Goal: Task Accomplishment & Management: Manage account settings

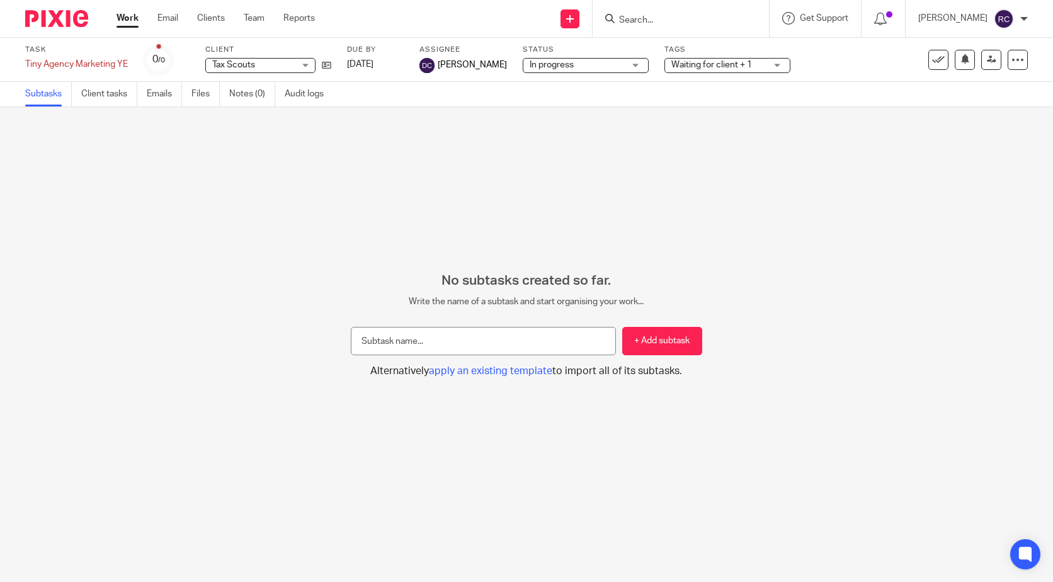
click at [122, 23] on link "Work" at bounding box center [128, 18] width 22 height 13
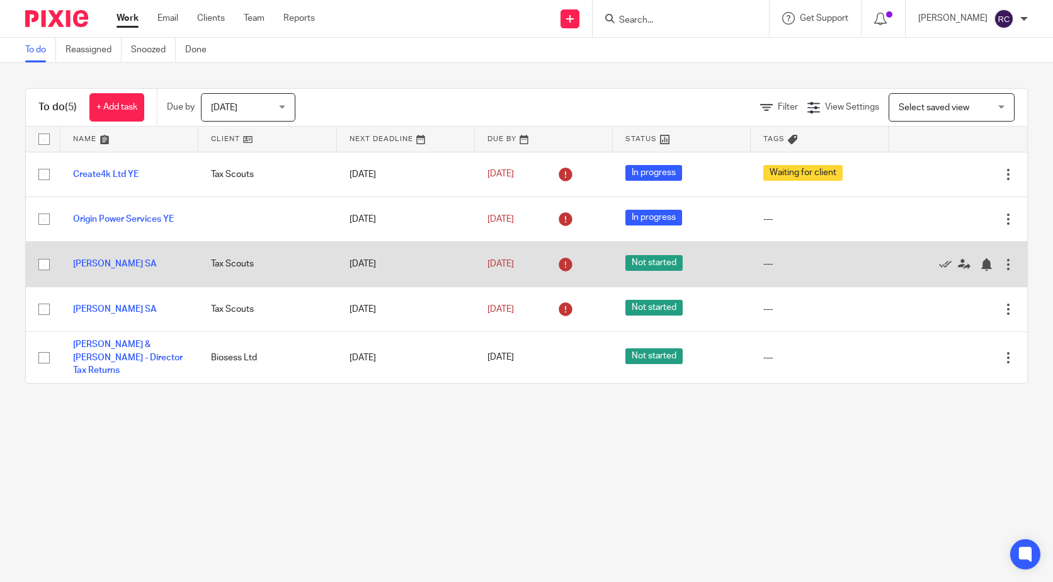
click at [1002, 261] on div at bounding box center [1008, 264] width 13 height 13
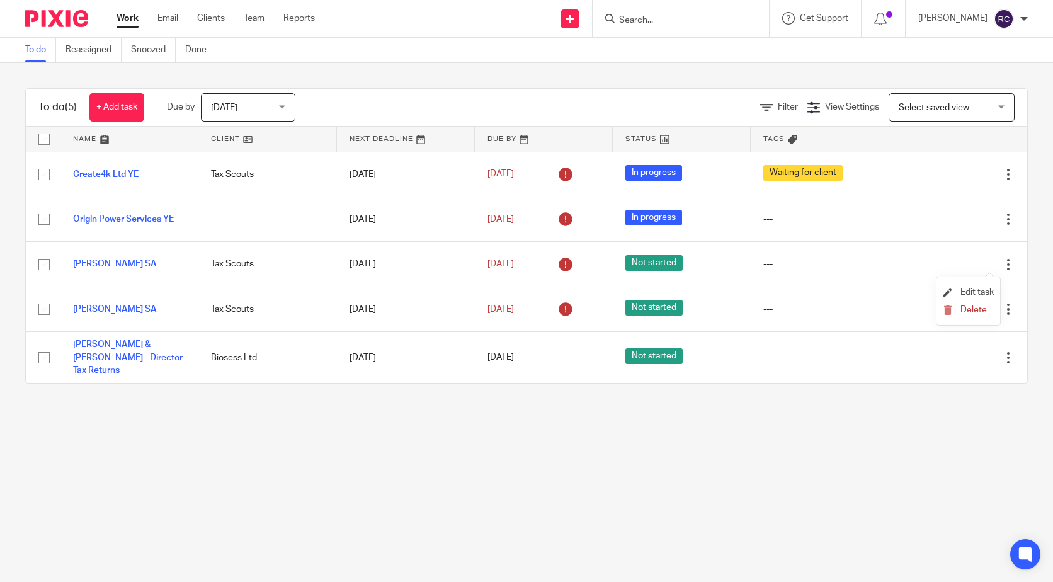
click at [983, 285] on li "Edit task" at bounding box center [968, 292] width 51 height 19
click at [968, 290] on span "Edit task" at bounding box center [976, 292] width 33 height 9
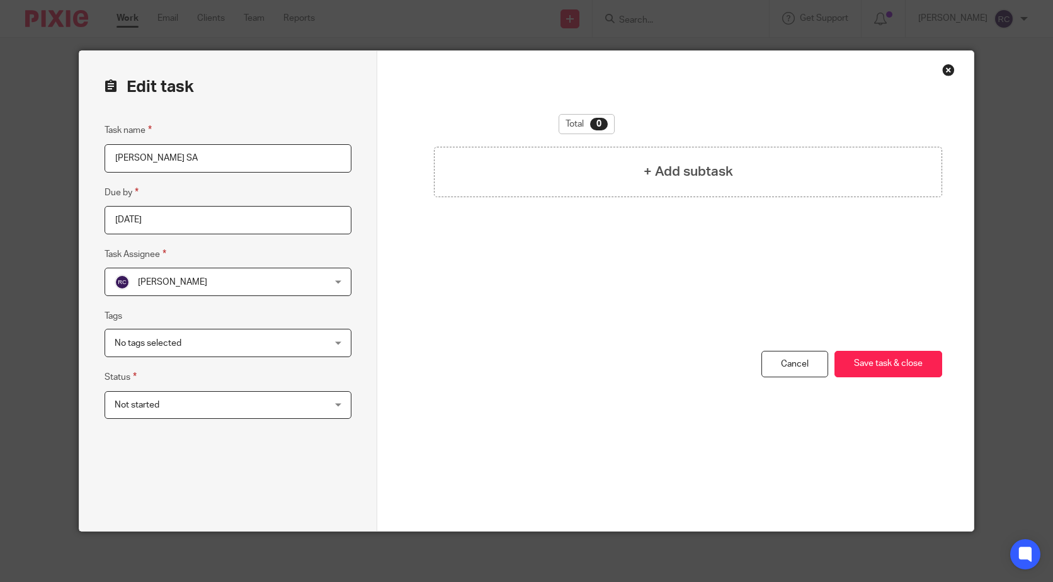
click at [242, 392] on span "Not started" at bounding box center [209, 405] width 189 height 26
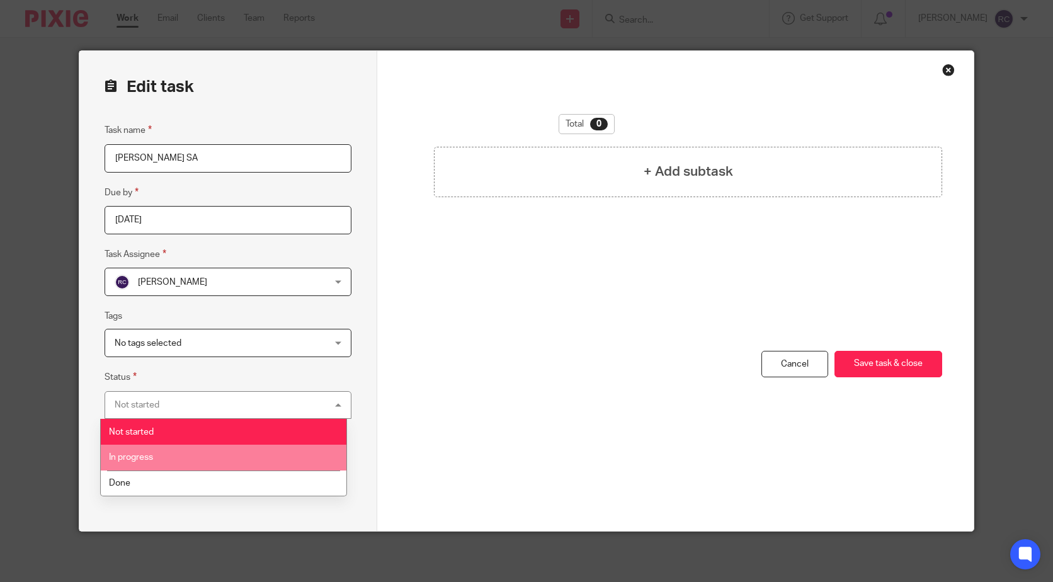
click at [197, 457] on li "In progress" at bounding box center [224, 458] width 246 height 26
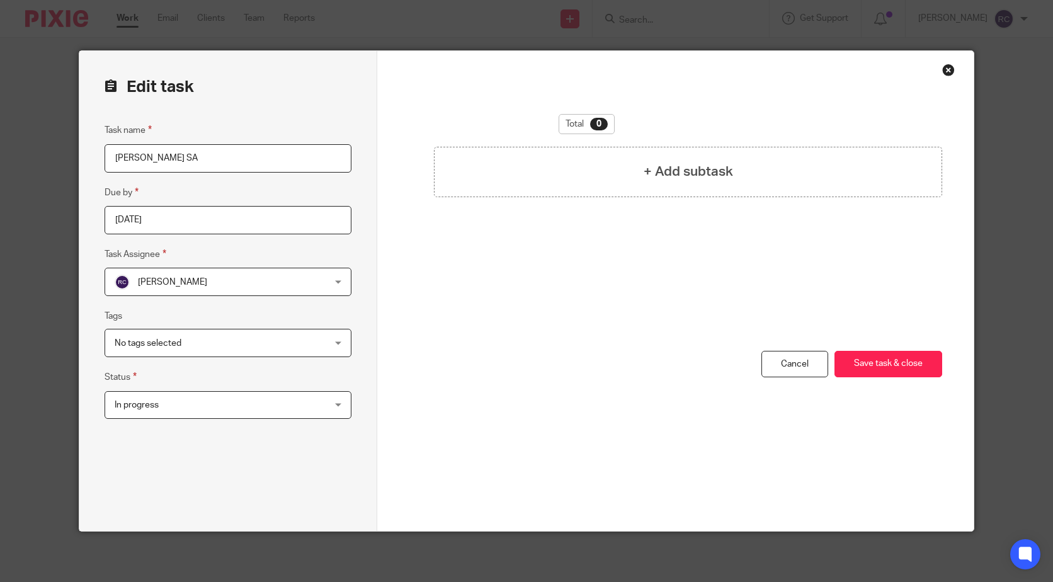
click at [196, 345] on span "No tags selected" at bounding box center [209, 342] width 189 height 26
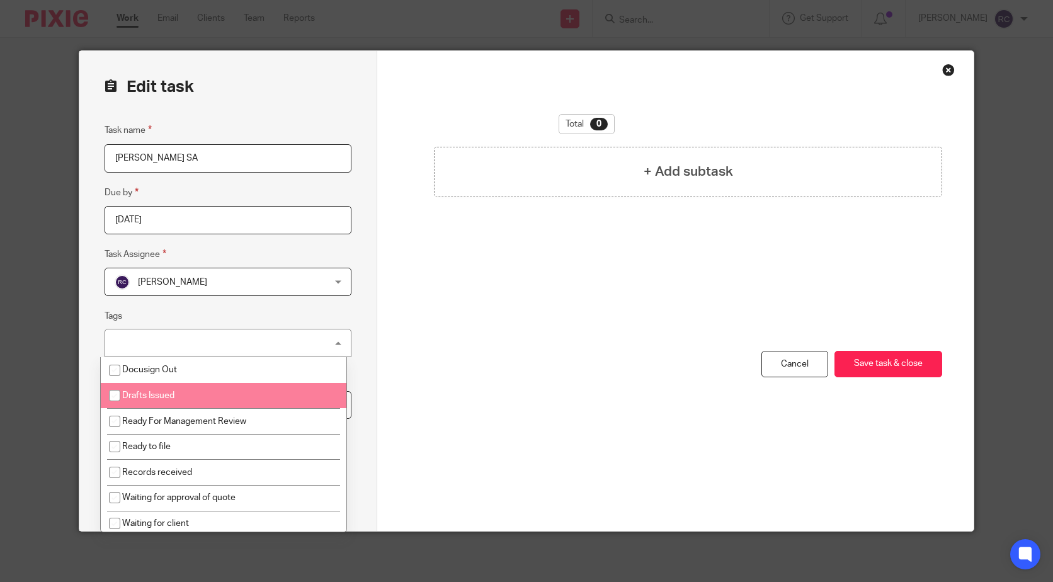
click at [203, 392] on li "Drafts Issued" at bounding box center [224, 396] width 246 height 26
checkbox input "true"
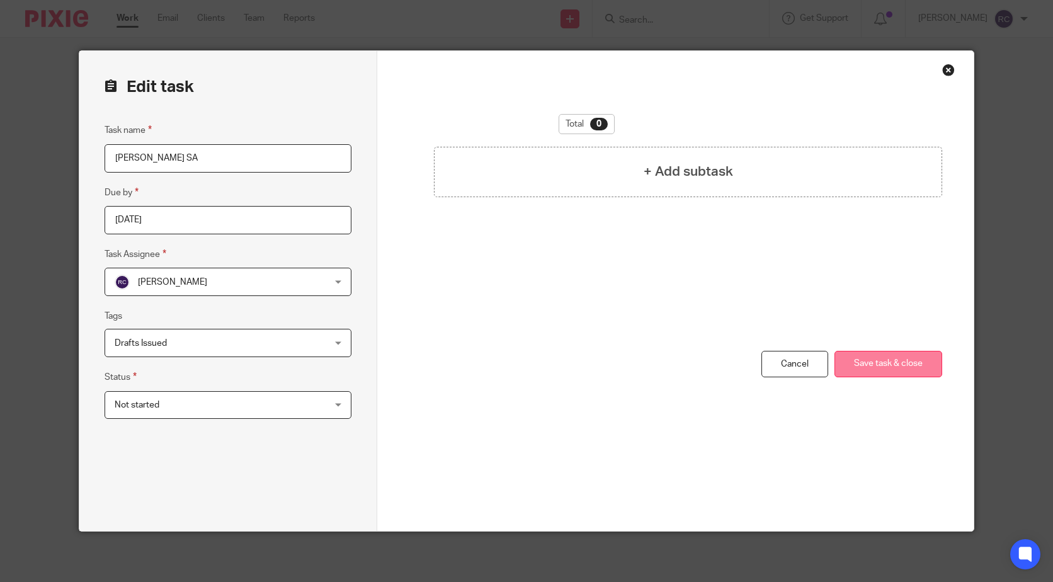
click at [887, 364] on button "Save task & close" at bounding box center [888, 364] width 108 height 27
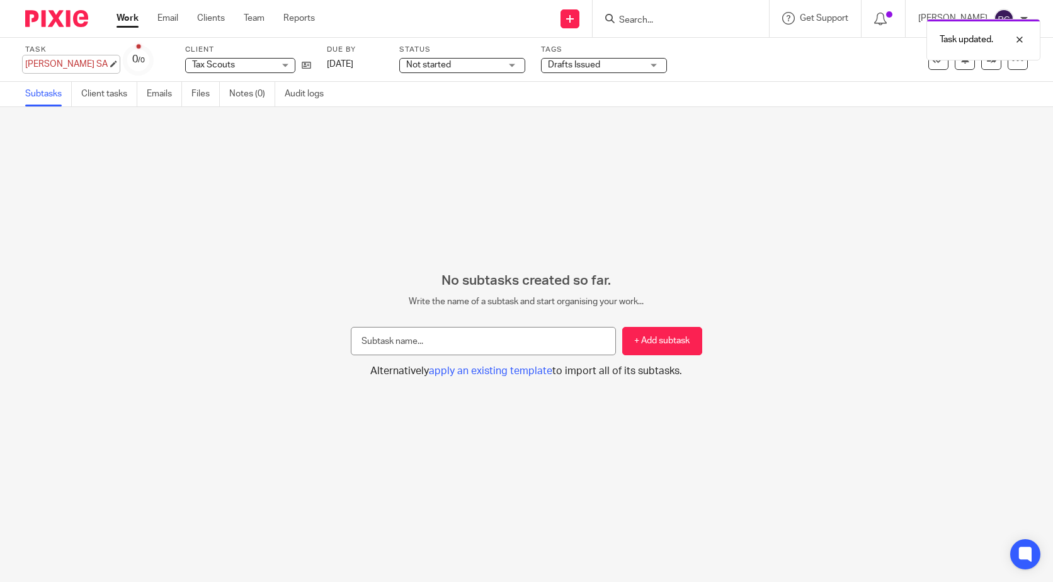
click at [76, 59] on div "Kelvin Trigg SA Save Kelvin Trigg SA" at bounding box center [66, 64] width 82 height 13
click at [62, 40] on div "Task Kelvin Trigg SA Save Kelvin Trigg SA 0 /0 Client Tax Scouts Tax Scouts No …" at bounding box center [526, 60] width 1053 height 44
click at [134, 15] on link "Work" at bounding box center [128, 18] width 22 height 13
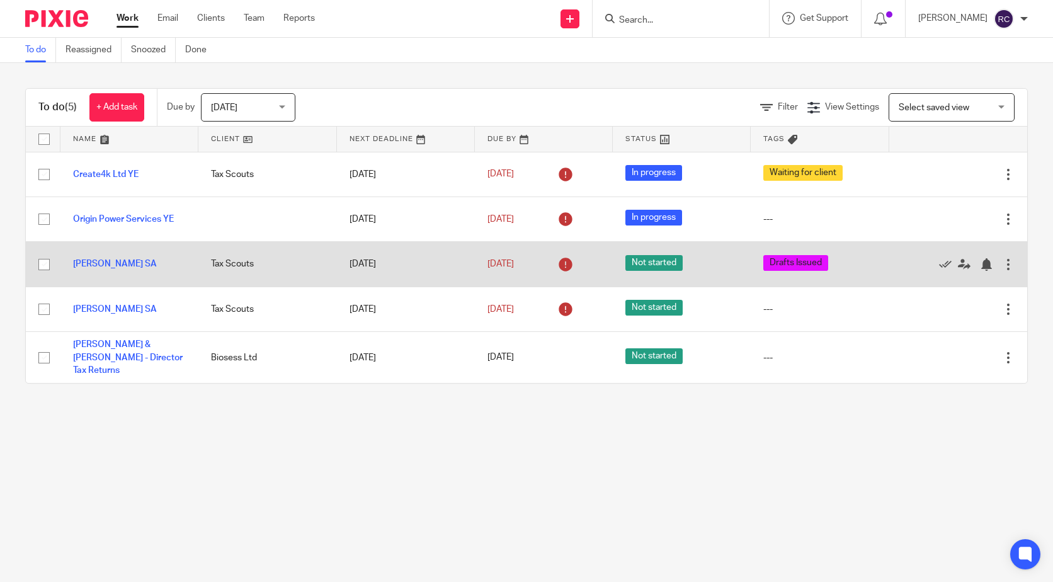
click at [1002, 265] on div at bounding box center [1008, 264] width 13 height 13
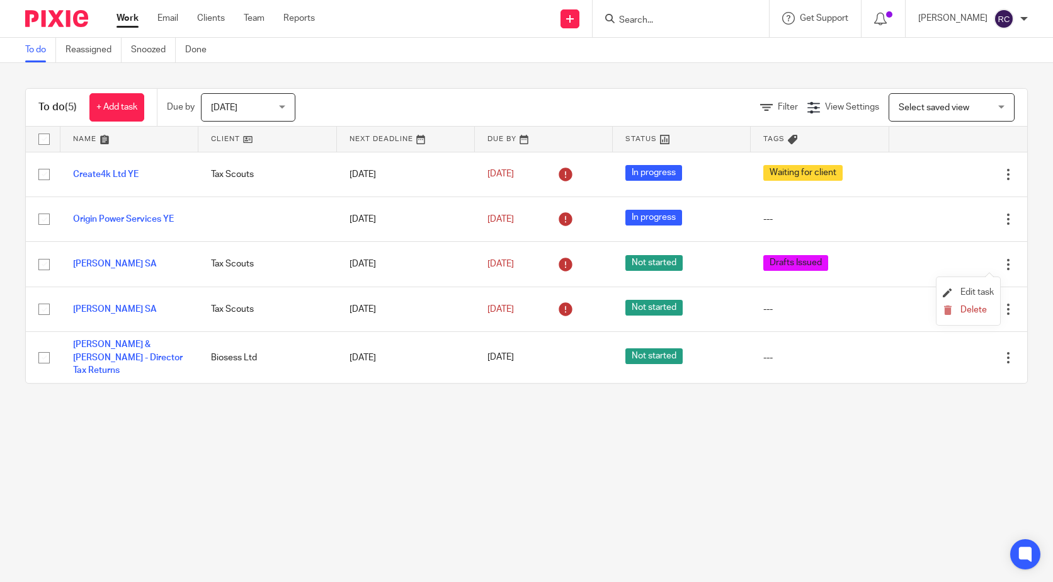
click at [973, 287] on li "Edit task" at bounding box center [968, 292] width 51 height 19
click at [958, 287] on li "Edit task" at bounding box center [968, 292] width 51 height 19
click at [967, 291] on span "Edit task" at bounding box center [976, 292] width 33 height 9
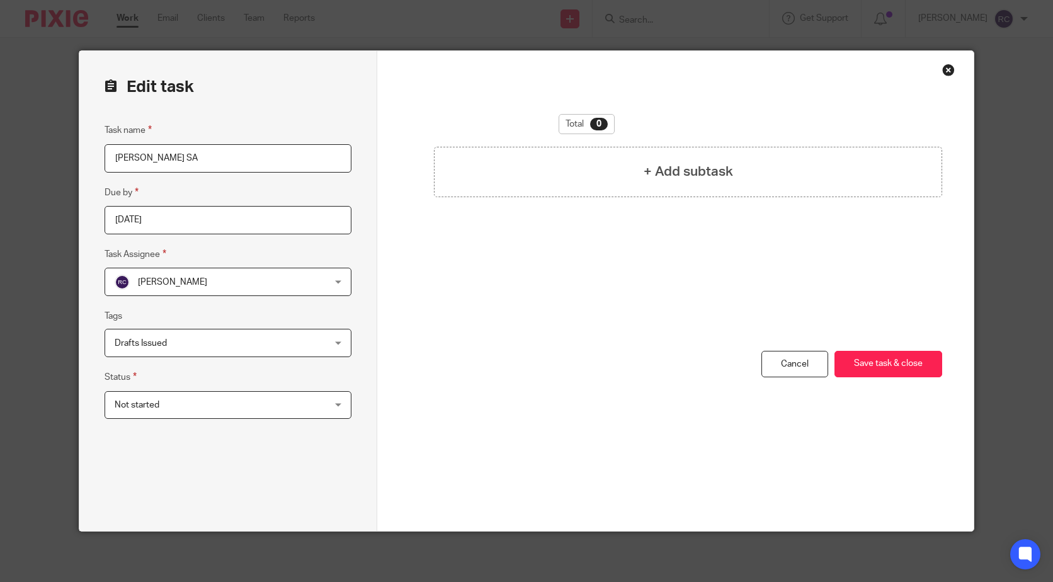
click at [210, 336] on span "Drafts Issued" at bounding box center [209, 342] width 189 height 26
click at [499, 341] on div "Total 0 + Add subtask" at bounding box center [675, 232] width 533 height 237
click at [257, 402] on span "Not started" at bounding box center [209, 405] width 189 height 26
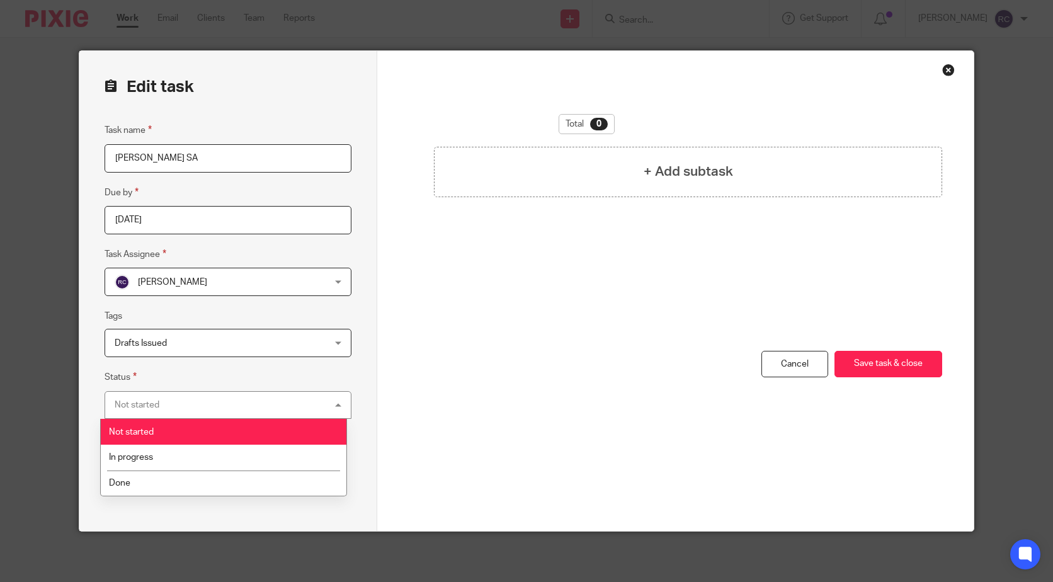
click at [257, 402] on div "Not started Not started" at bounding box center [228, 405] width 247 height 28
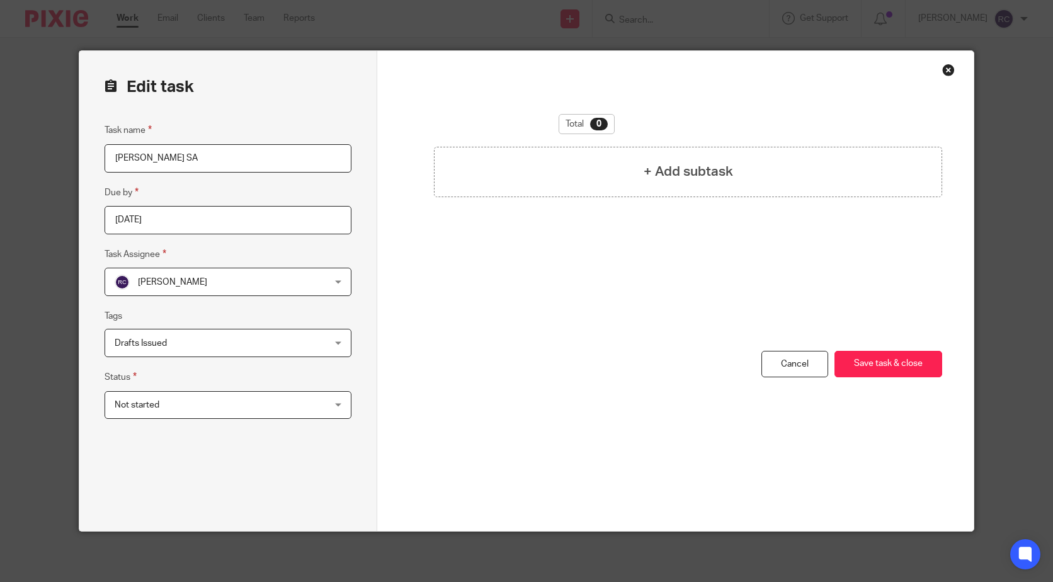
click at [194, 412] on span "Not started" at bounding box center [209, 405] width 189 height 26
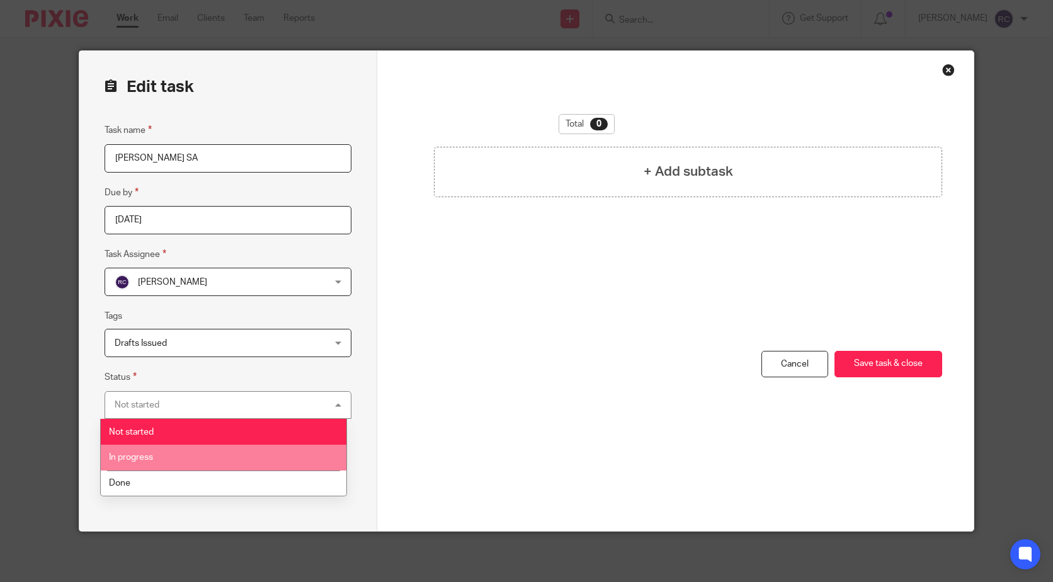
click at [155, 447] on li "In progress" at bounding box center [224, 458] width 246 height 26
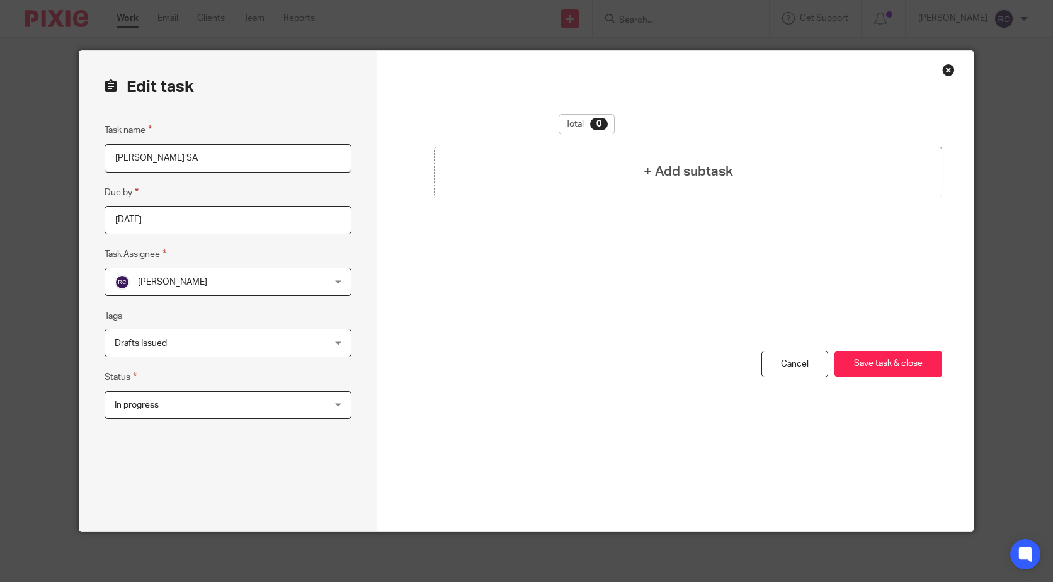
click at [279, 395] on span "In progress" at bounding box center [209, 405] width 189 height 26
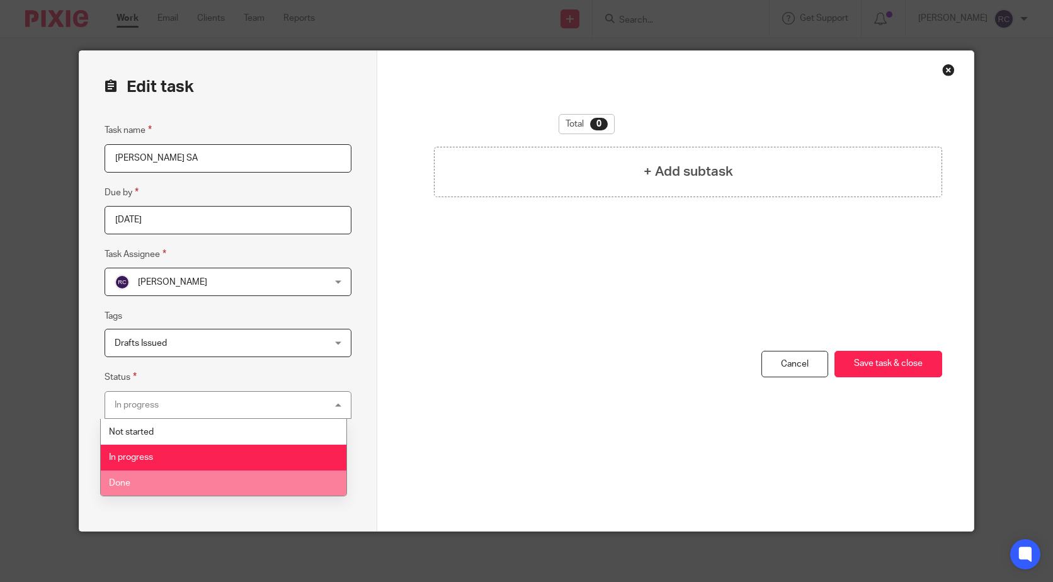
click at [150, 482] on li "Done" at bounding box center [224, 483] width 246 height 26
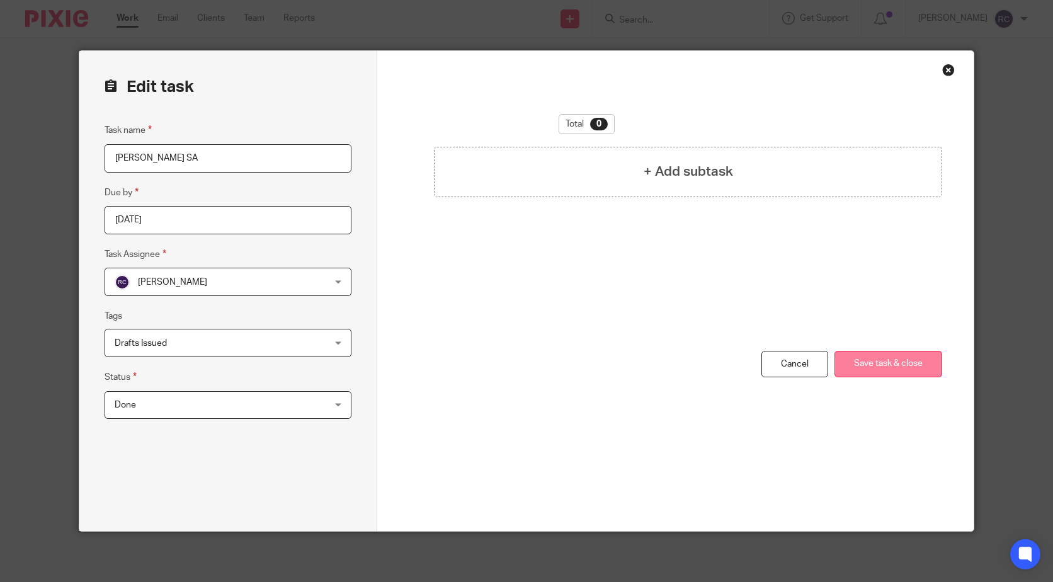
click at [877, 361] on button "Save task & close" at bounding box center [888, 364] width 108 height 27
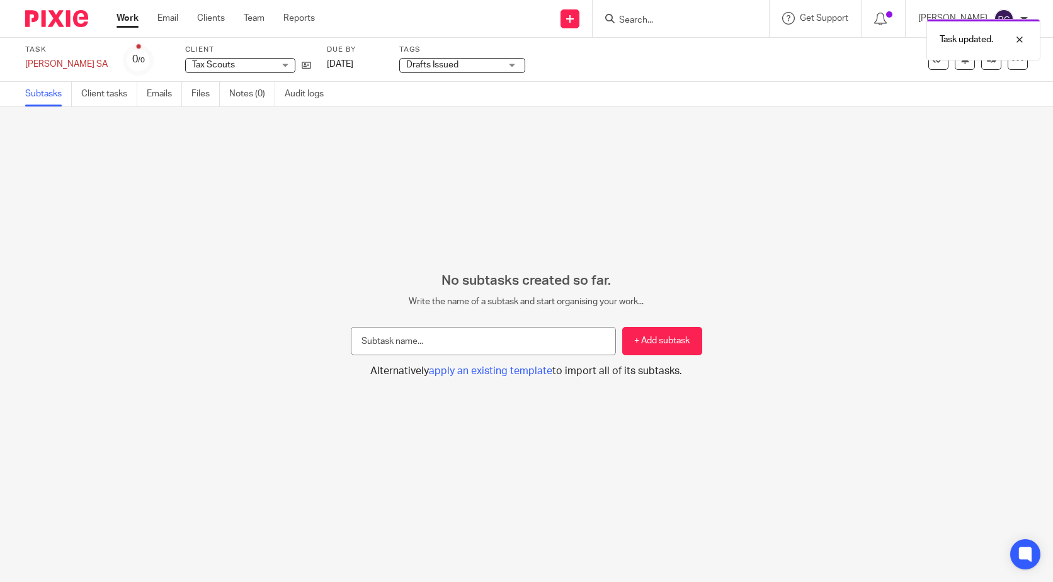
click at [127, 19] on link "Work" at bounding box center [128, 18] width 22 height 13
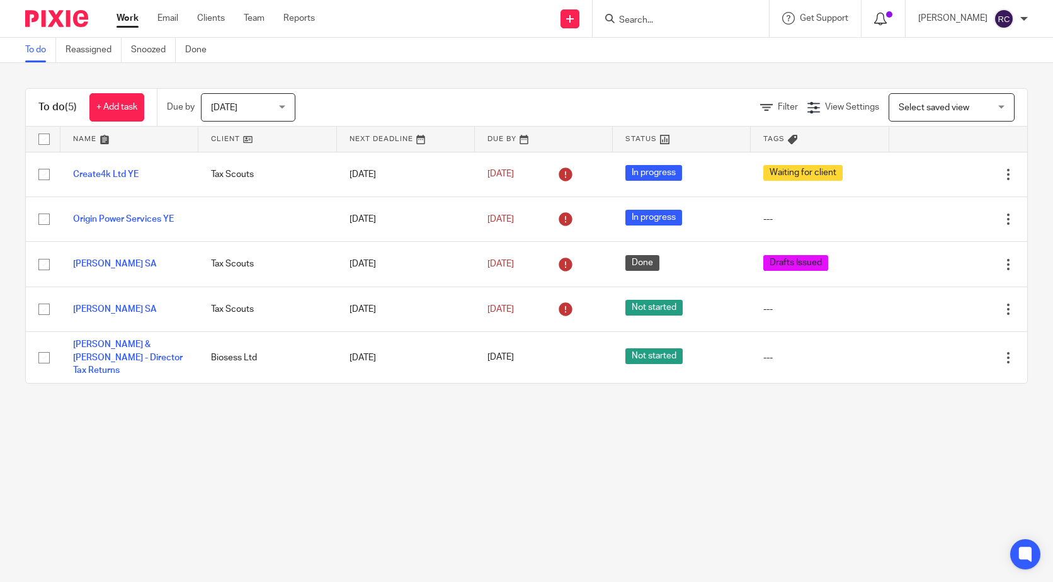
click at [887, 22] on icon at bounding box center [880, 19] width 13 height 13
